Goal: Communication & Community: Share content

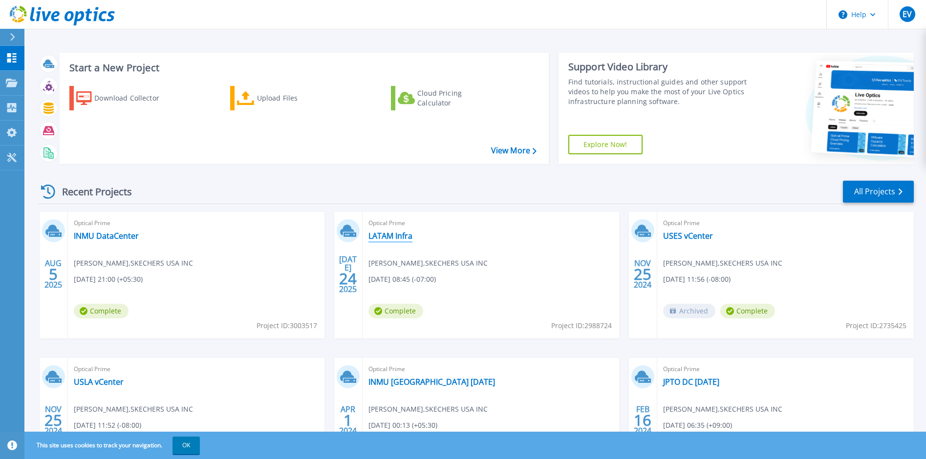
click at [387, 235] on link "LATAM Infra" at bounding box center [390, 236] width 44 height 10
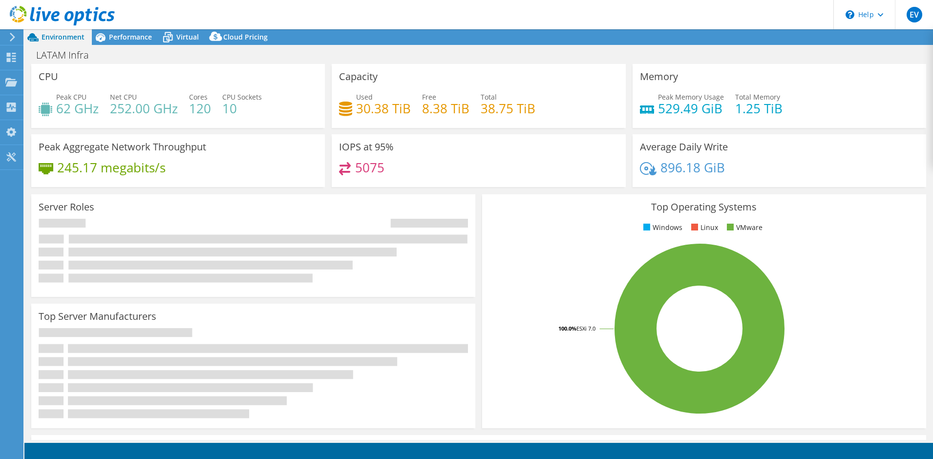
select select "USD"
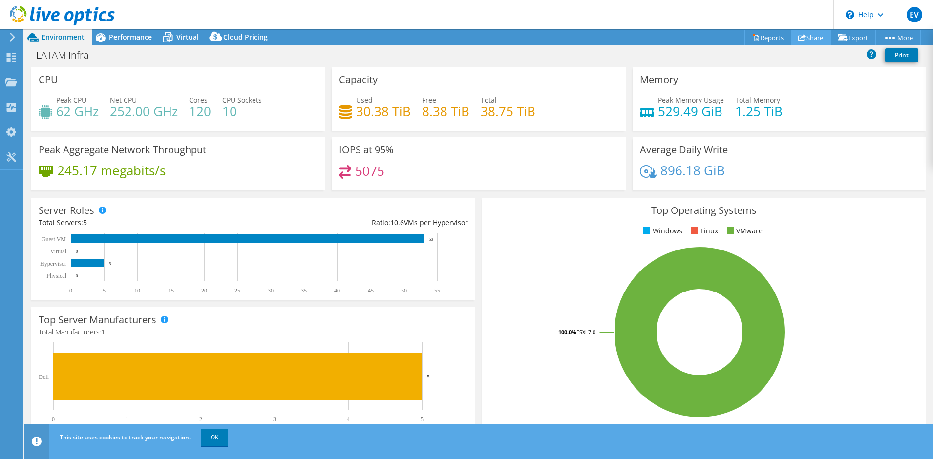
click at [810, 40] on link "Share" at bounding box center [811, 37] width 40 height 15
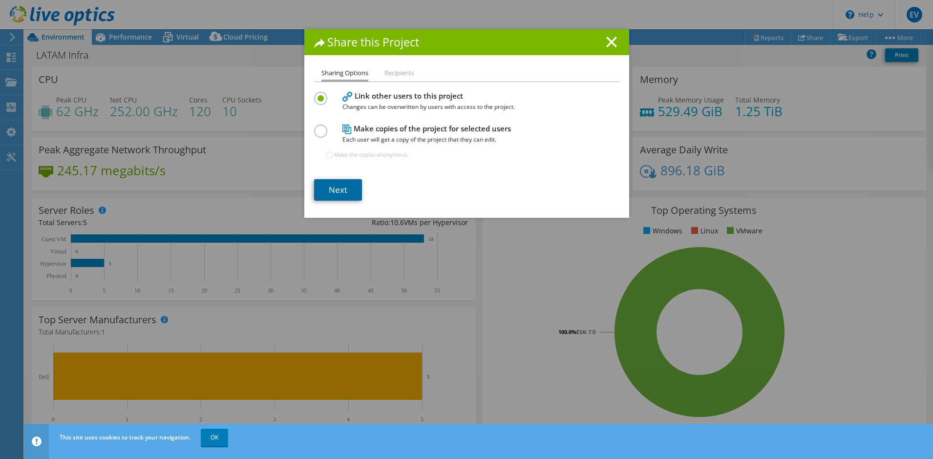
click at [337, 193] on link "Next" at bounding box center [338, 190] width 48 height 22
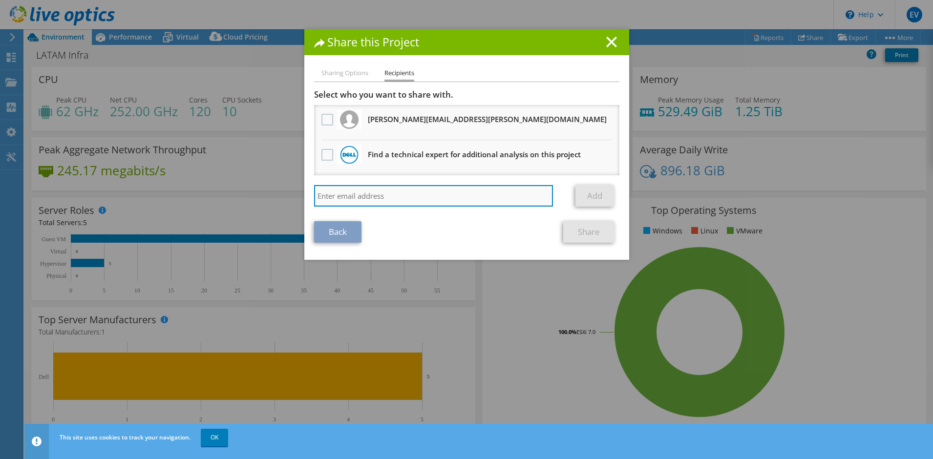
click at [389, 203] on input "search" at bounding box center [433, 196] width 239 height 22
type input "[EMAIL_ADDRESS][PERSON_NAME][DOMAIN_NAME]"
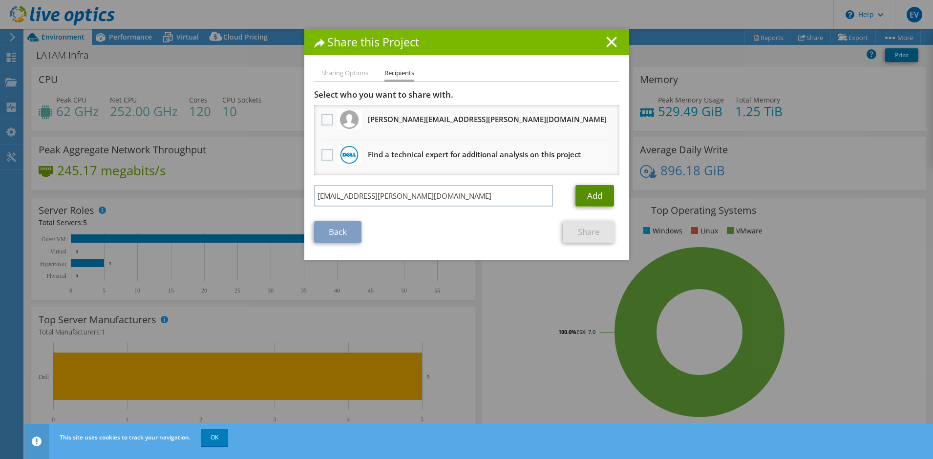
click at [591, 195] on link "Add" at bounding box center [595, 196] width 39 height 22
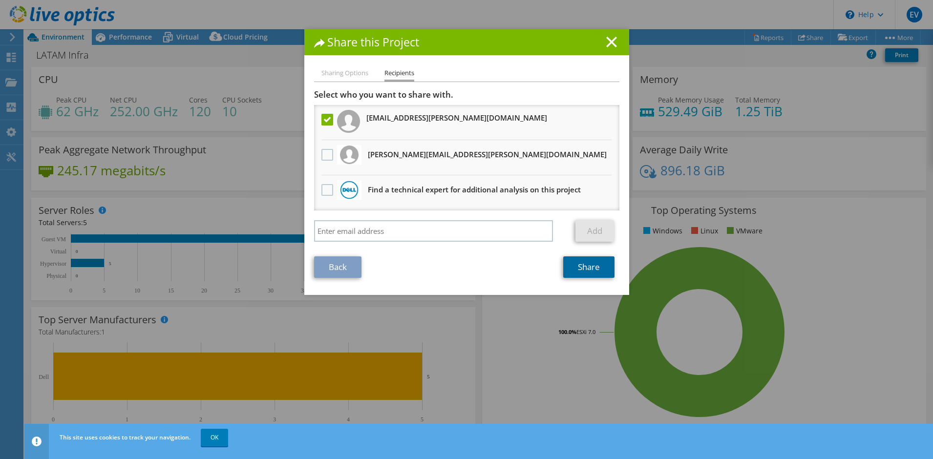
click at [588, 274] on link "Share" at bounding box center [588, 268] width 51 height 22
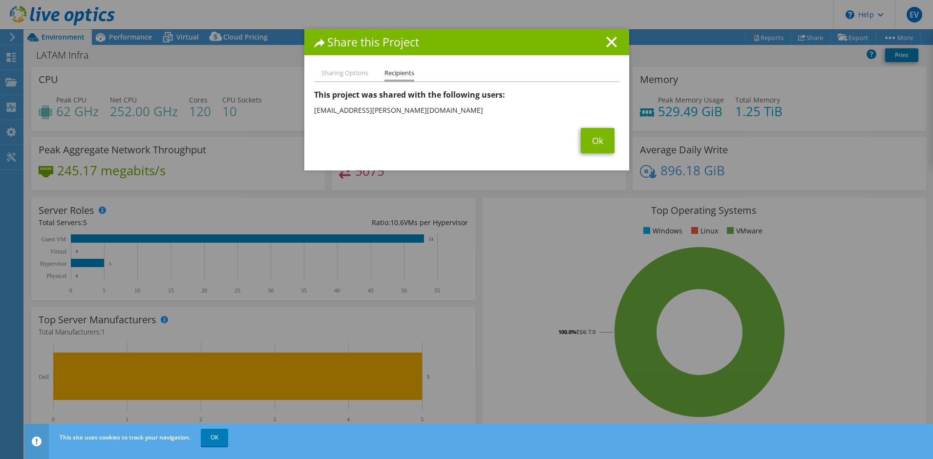
click at [576, 145] on span "Ok" at bounding box center [597, 140] width 43 height 25
click at [596, 140] on link "Ok" at bounding box center [598, 140] width 34 height 25
